Goal: Browse casually

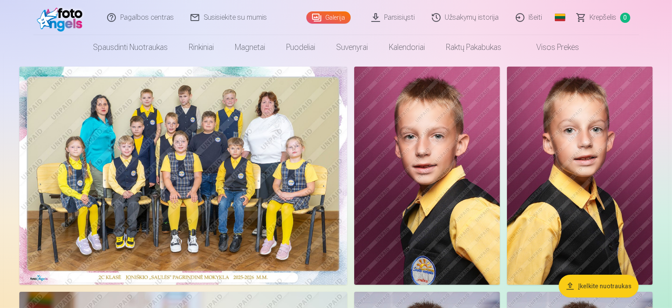
scroll to position [44, 0]
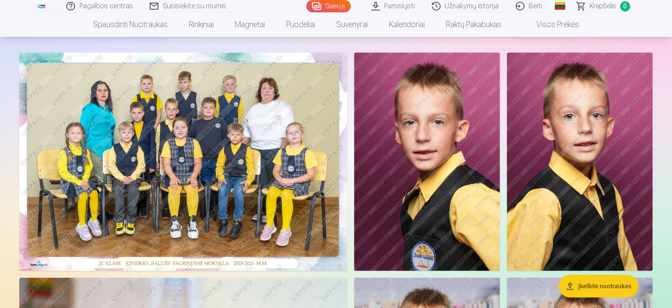
click at [343, 111] on img at bounding box center [183, 162] width 328 height 218
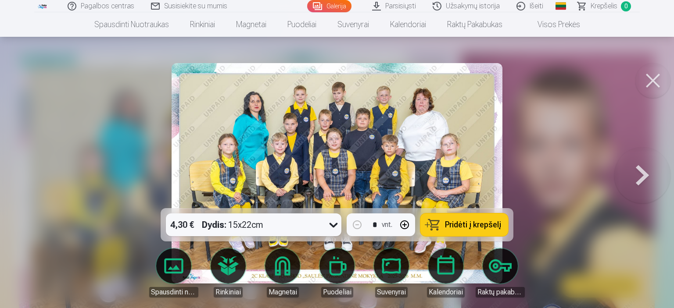
click at [640, 175] on button at bounding box center [642, 173] width 56 height 52
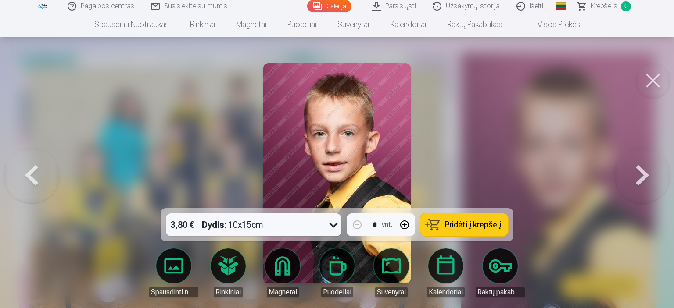
click at [640, 175] on button at bounding box center [642, 173] width 56 height 52
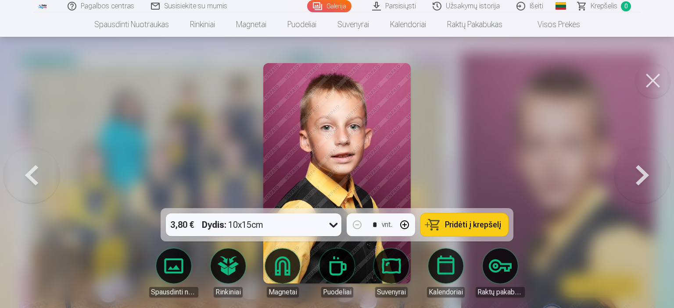
click at [640, 175] on button at bounding box center [642, 173] width 56 height 52
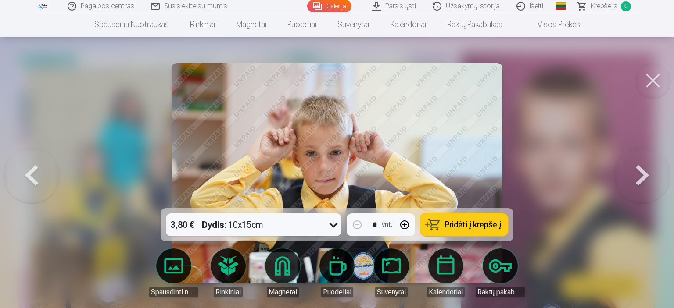
click at [640, 175] on button at bounding box center [642, 173] width 56 height 52
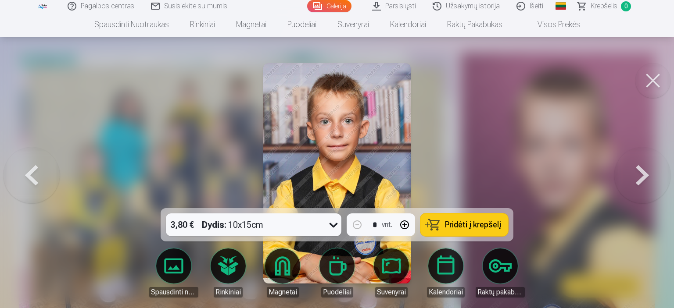
click at [640, 175] on button at bounding box center [642, 173] width 56 height 52
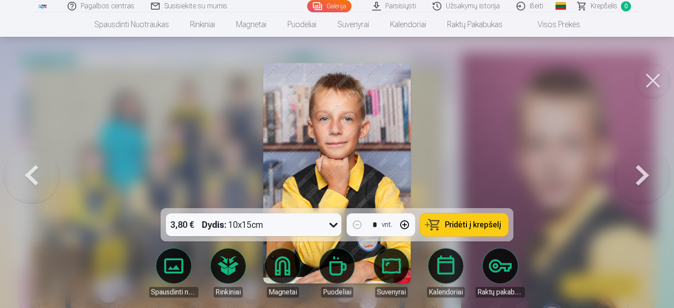
click at [652, 89] on button at bounding box center [652, 80] width 35 height 35
